Goal: Navigation & Orientation: Find specific page/section

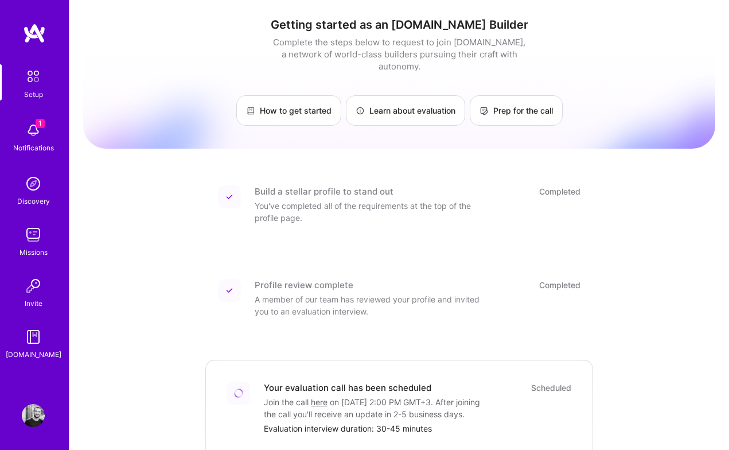
scroll to position [370, 0]
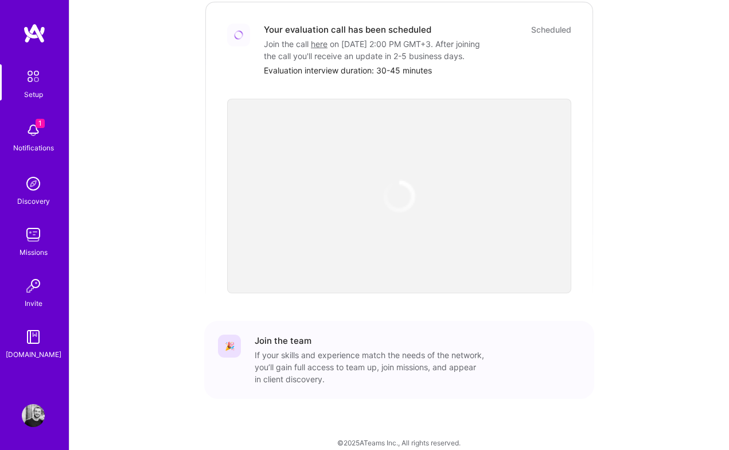
scroll to position [370, 0]
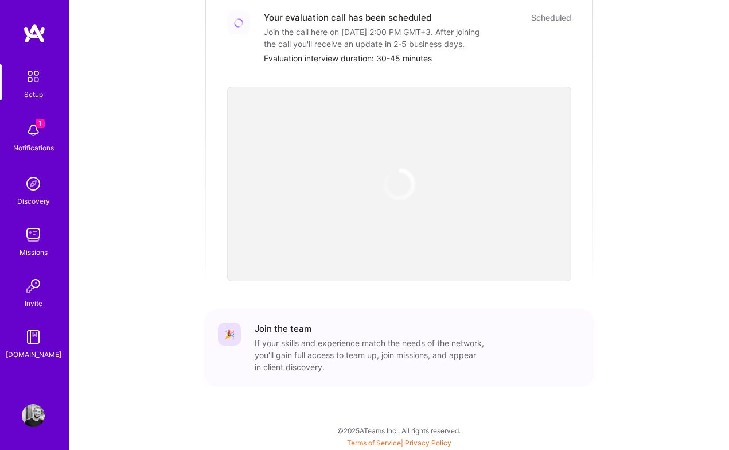
click at [34, 128] on img at bounding box center [33, 130] width 23 height 23
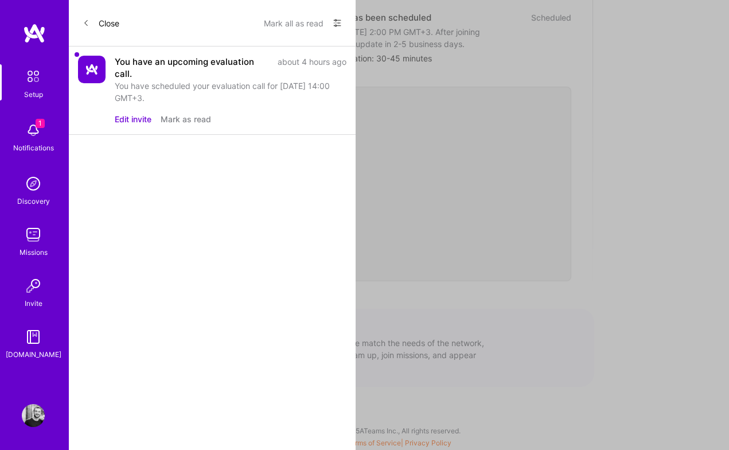
click at [90, 69] on img at bounding box center [92, 70] width 28 height 28
click at [405, 62] on div "1 Setup 1 Notifications Discovery Missions Invite [DOMAIN_NAME] Profile Close M…" at bounding box center [364, 37] width 729 height 815
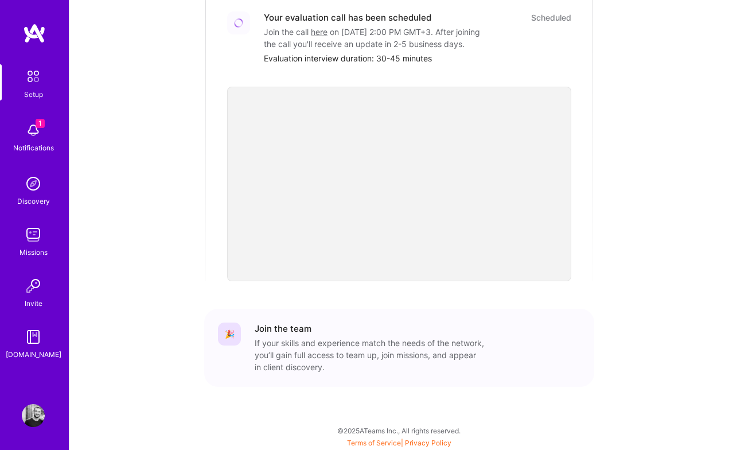
scroll to position [0, 0]
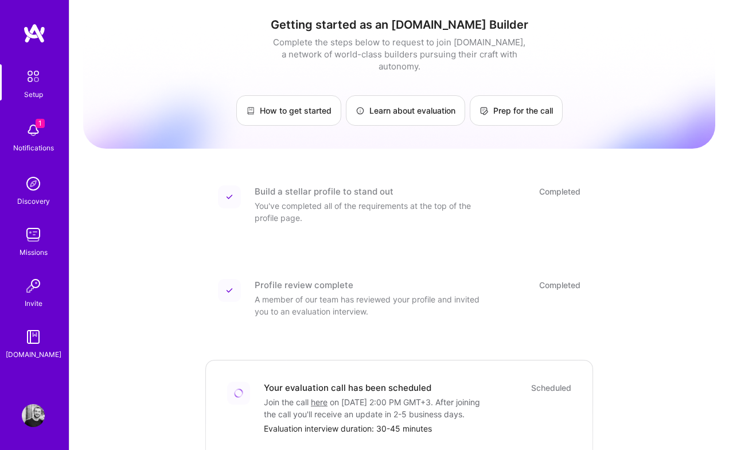
click at [34, 235] on img at bounding box center [33, 234] width 23 height 23
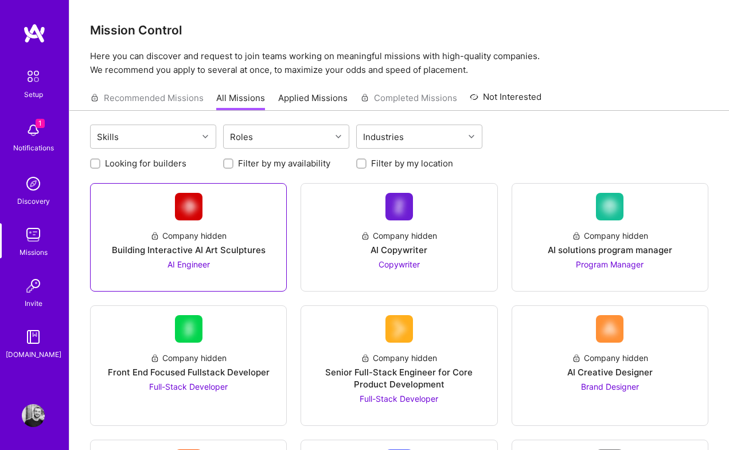
click at [208, 249] on div "Building Interactive AI Art Sculptures" at bounding box center [189, 250] width 154 height 12
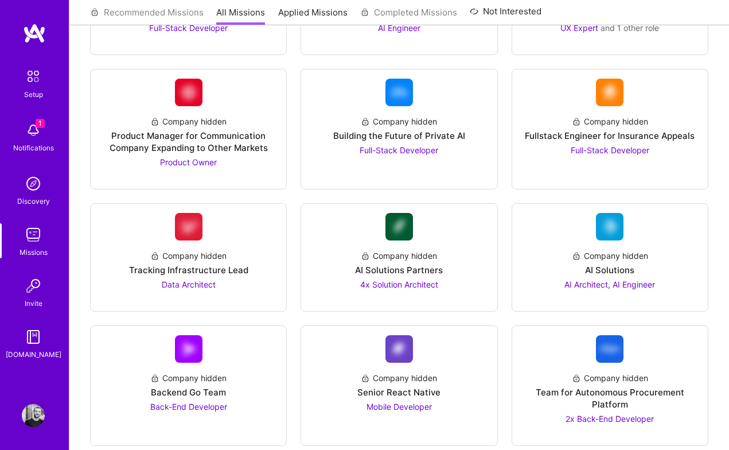
scroll to position [1993, 0]
